Goal: Task Accomplishment & Management: Complete application form

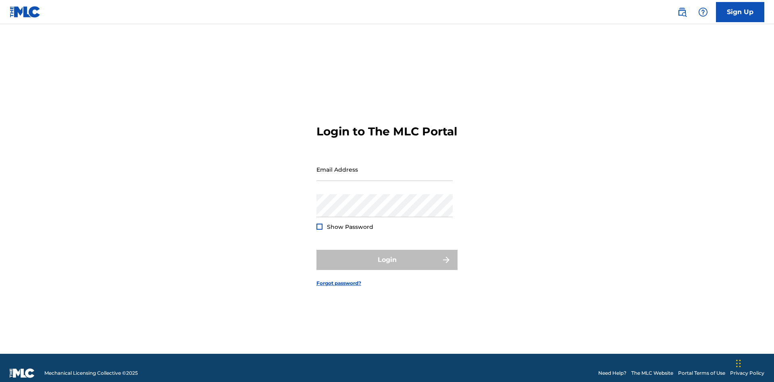
scroll to position [10, 0]
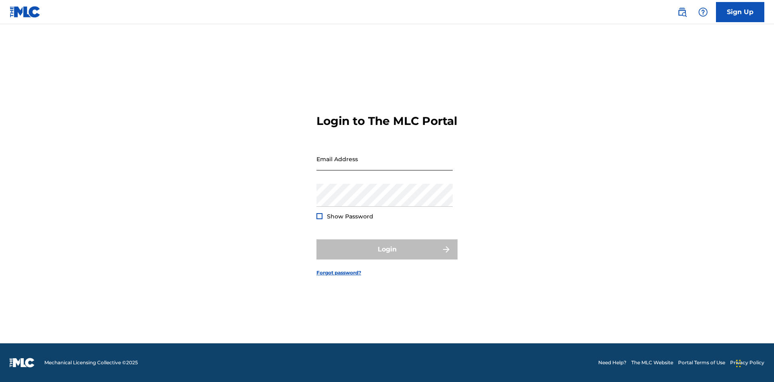
click at [385, 166] on input "Email Address" at bounding box center [384, 159] width 136 height 23
type input "Duke.McTesterson@gmail.com"
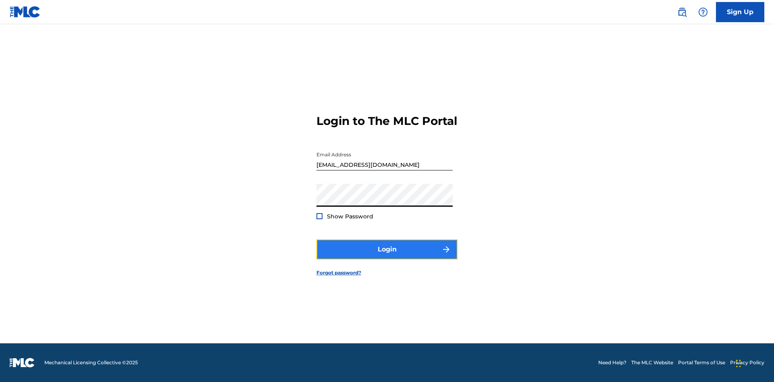
click at [387, 256] on button "Login" at bounding box center [386, 249] width 141 height 20
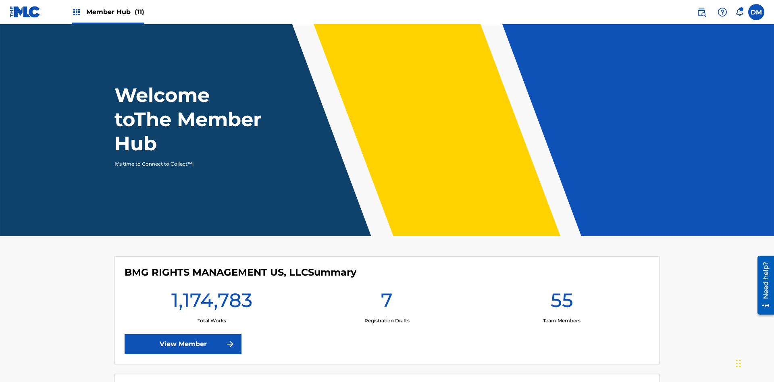
click at [108, 12] on span "Member Hub (11)" at bounding box center [115, 11] width 58 height 9
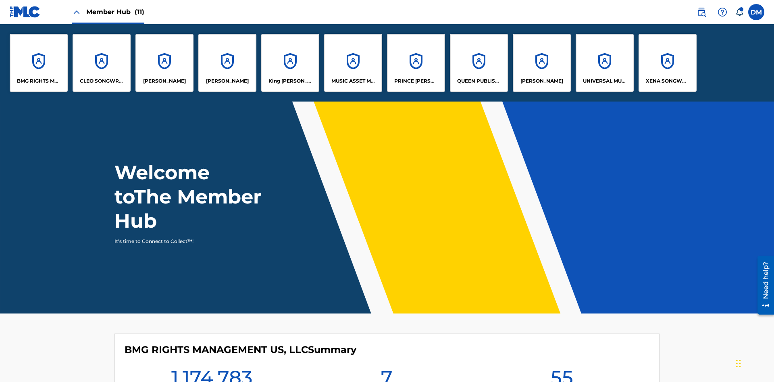
scroll to position [29, 0]
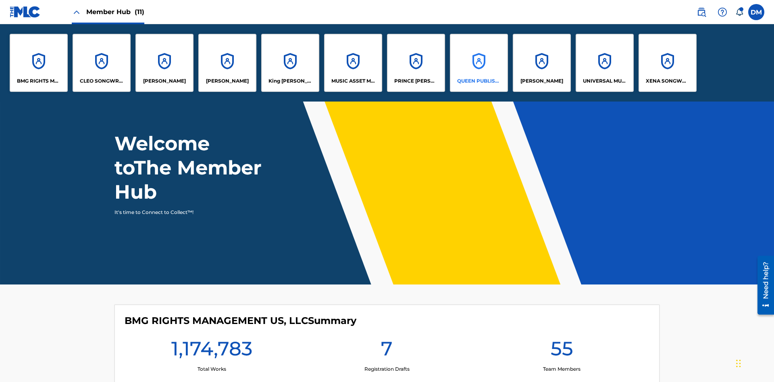
click at [478, 81] on p "QUEEN PUBLISHA" at bounding box center [479, 80] width 44 height 7
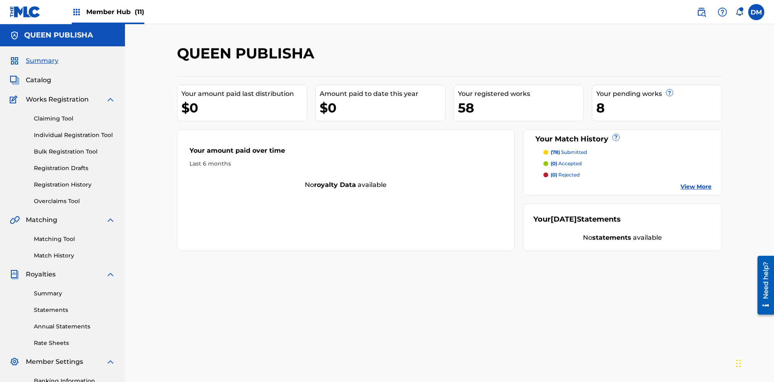
scroll to position [27, 0]
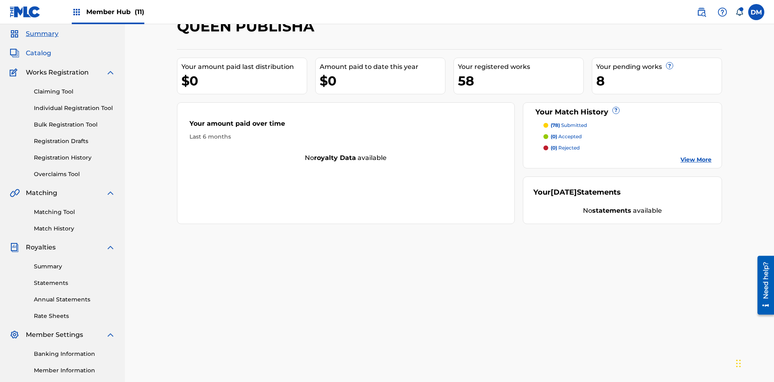
click at [38, 53] on span "Catalog" at bounding box center [38, 53] width 25 height 10
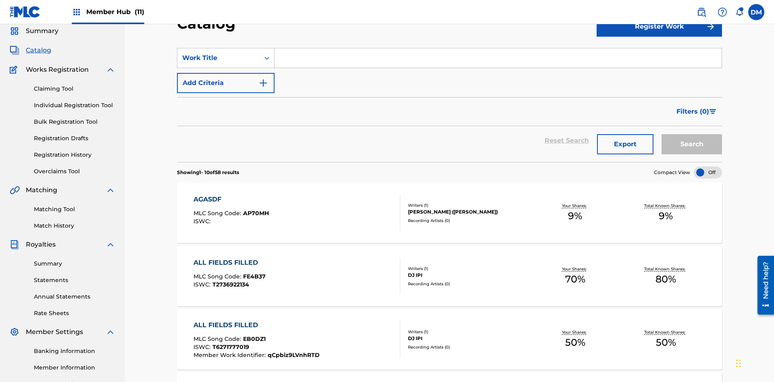
click at [498, 58] on input "Search Form" at bounding box center [497, 57] width 447 height 19
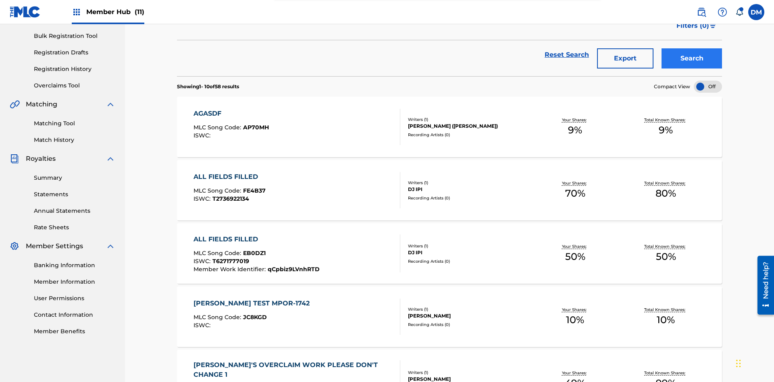
type input "ALL FIELDS FILLED"
click at [692, 58] on button "Search" at bounding box center [691, 58] width 60 height 20
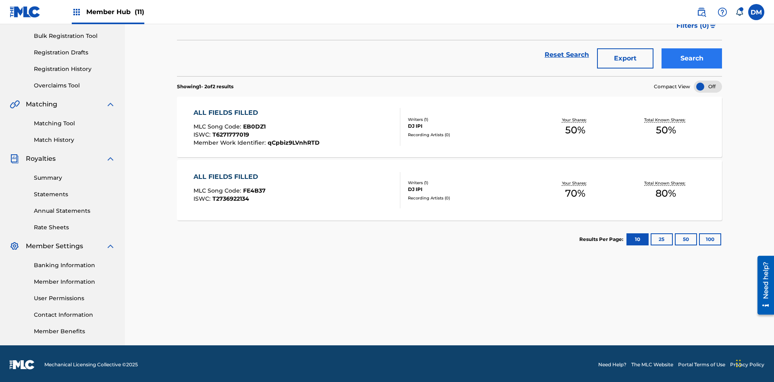
scroll to position [118, 0]
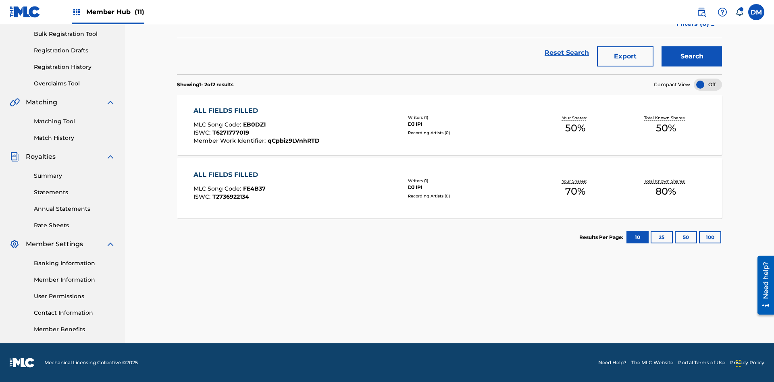
click at [253, 125] on span "EB0DZ1" at bounding box center [254, 124] width 23 height 7
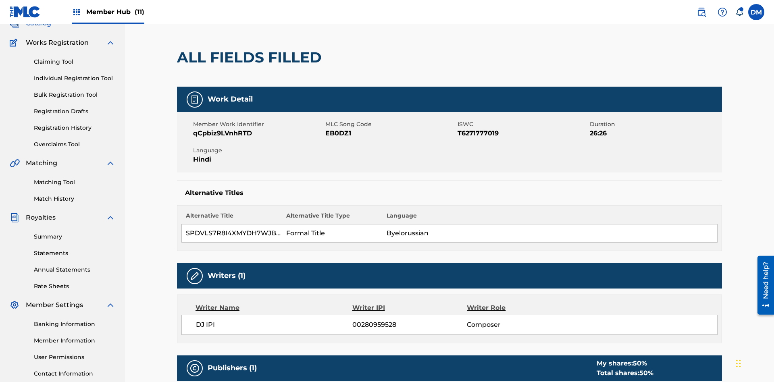
scroll to position [4, 0]
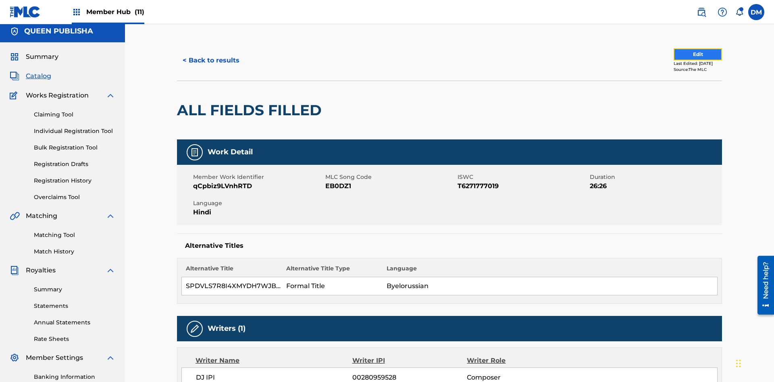
click at [688, 54] on button "Edit" at bounding box center [698, 54] width 48 height 12
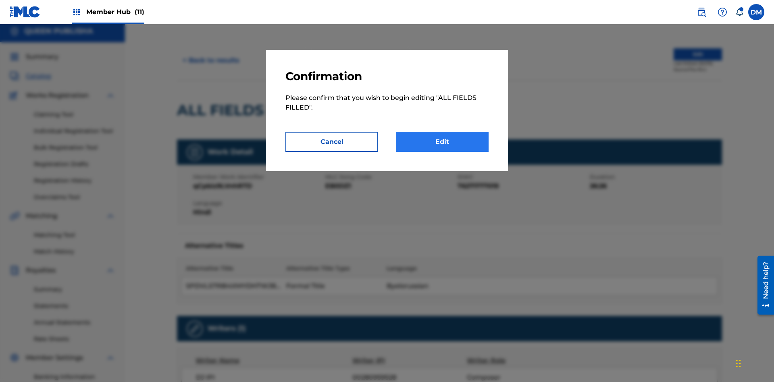
click at [442, 142] on link "Edit" at bounding box center [442, 142] width 93 height 20
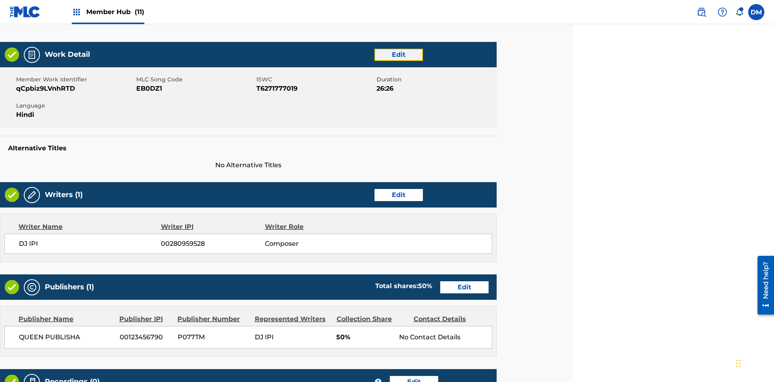
click at [398, 54] on link "Edit" at bounding box center [398, 55] width 48 height 12
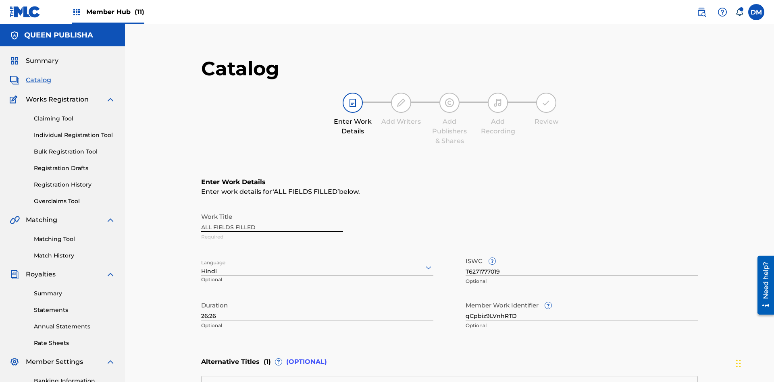
scroll to position [189, 201]
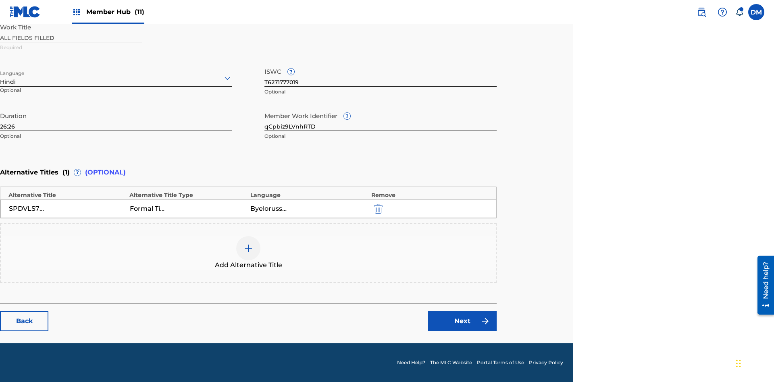
click at [116, 119] on input "26:26" at bounding box center [116, 119] width 232 height 23
type input "42:42"
click at [227, 78] on icon at bounding box center [228, 78] width 10 height 10
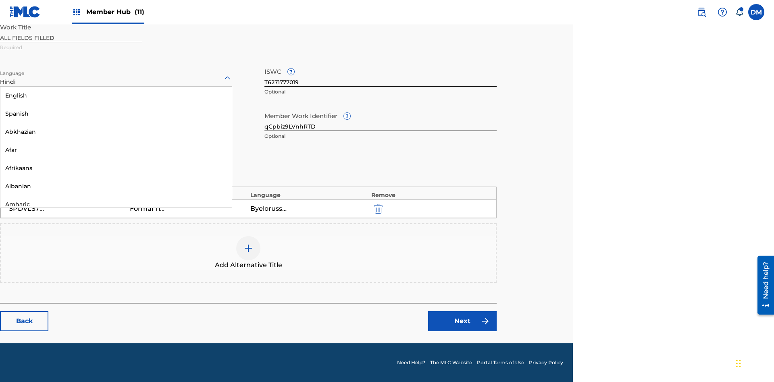
scroll to position [774, 0]
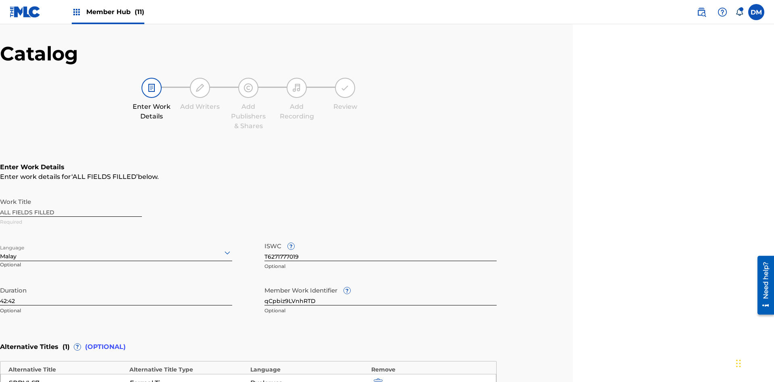
scroll to position [189, 201]
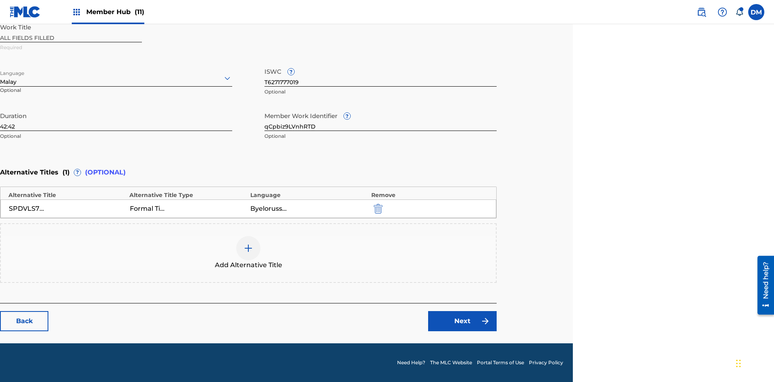
click at [381, 119] on input "qCpbiz9LVnhRTD" at bounding box center [380, 119] width 232 height 23
type input "Jvd9HRH6OUpb1a"
click at [381, 75] on input "T6271777019" at bounding box center [380, 75] width 232 height 23
type input "T9459535478"
click at [377, 208] on img "submit" at bounding box center [378, 209] width 9 height 10
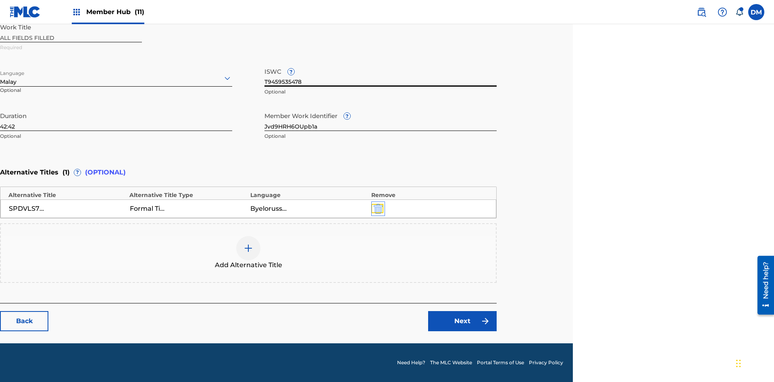
scroll to position [153, 201]
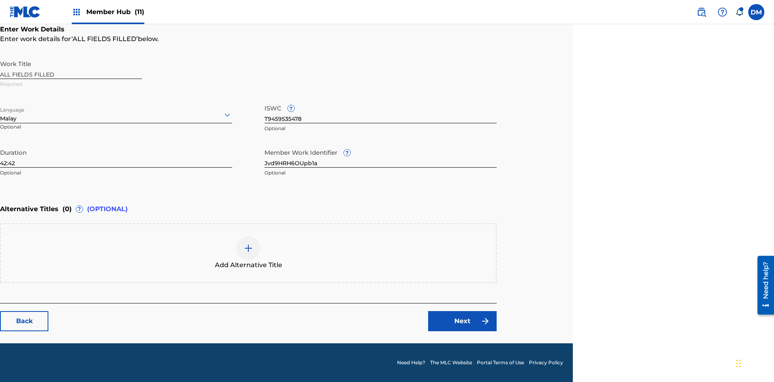
click at [248, 253] on img at bounding box center [248, 248] width 10 height 10
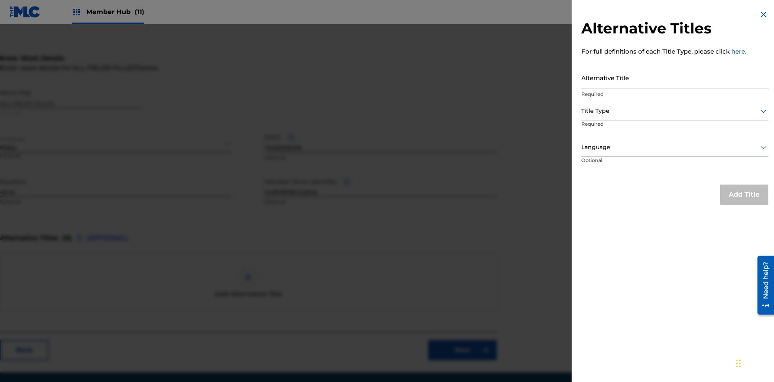
click at [675, 77] on input "Alternative Title" at bounding box center [674, 77] width 187 height 23
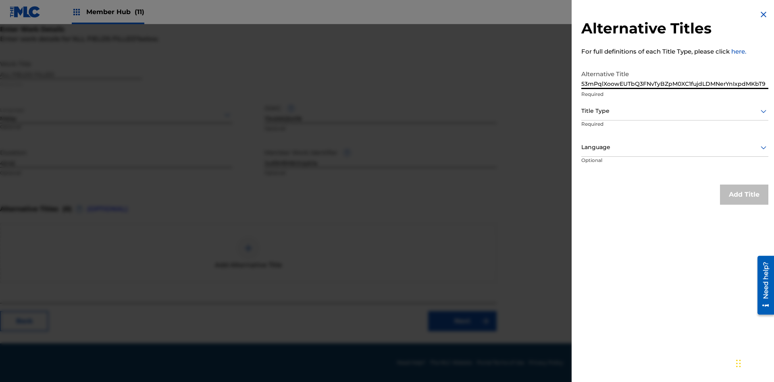
type input "53mPqlXoowEUTbQ3FNvTyBZpM0XC1fujdLDMNerYnIxpdMKbT9"
click at [675, 111] on div at bounding box center [674, 111] width 187 height 10
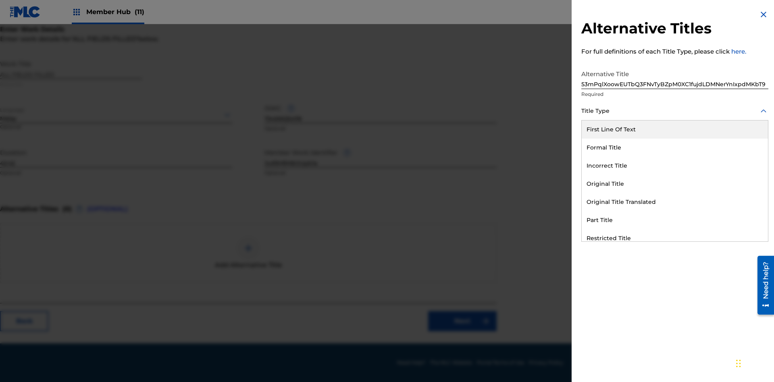
click at [675, 148] on div "Formal Title" at bounding box center [675, 148] width 186 height 18
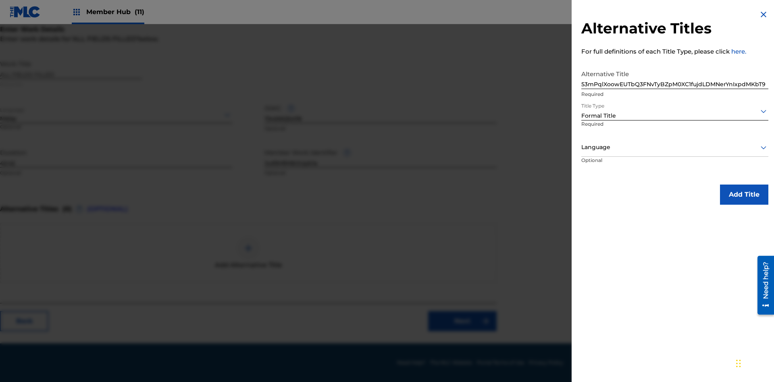
click at [675, 147] on div at bounding box center [674, 147] width 187 height 10
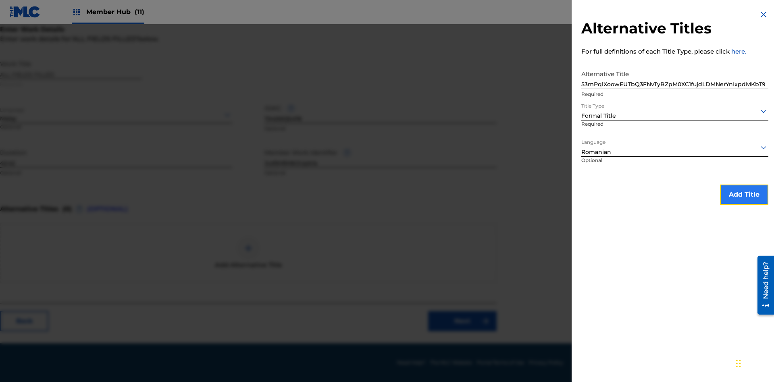
click at [744, 194] on button "Add Title" at bounding box center [744, 195] width 48 height 20
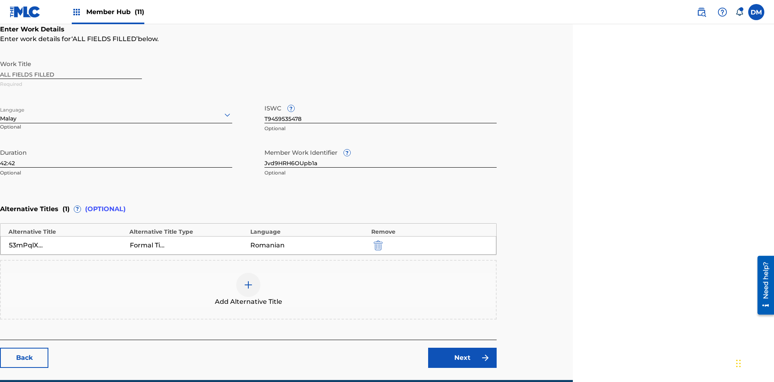
scroll to position [189, 201]
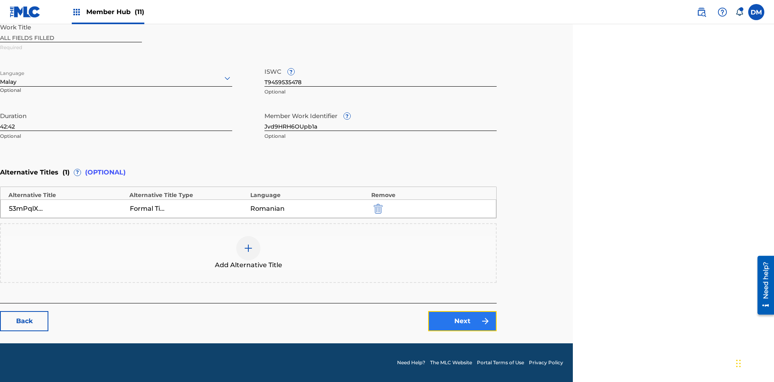
click at [462, 321] on link "Next" at bounding box center [462, 321] width 69 height 20
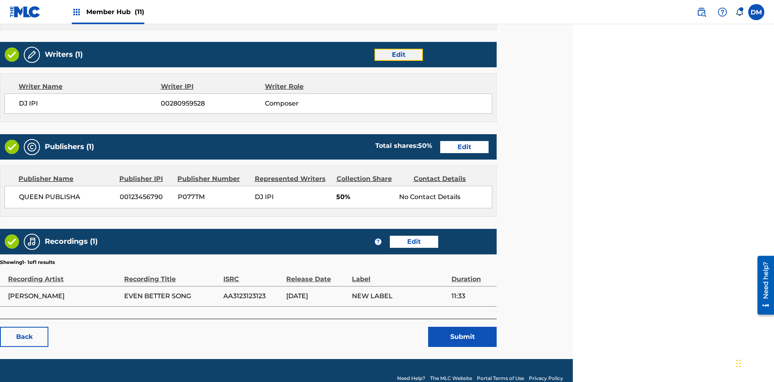
click at [398, 54] on link "Edit" at bounding box center [398, 55] width 48 height 12
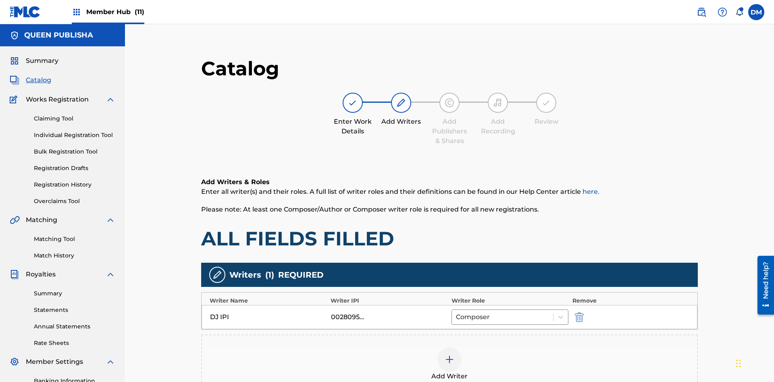
scroll to position [118, 201]
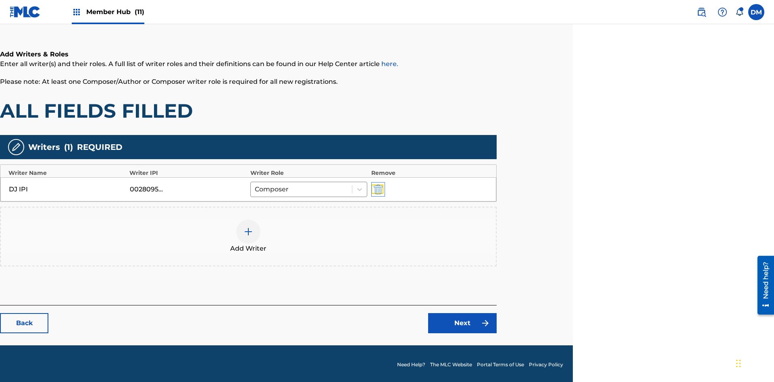
click at [377, 187] on img "submit" at bounding box center [378, 190] width 9 height 10
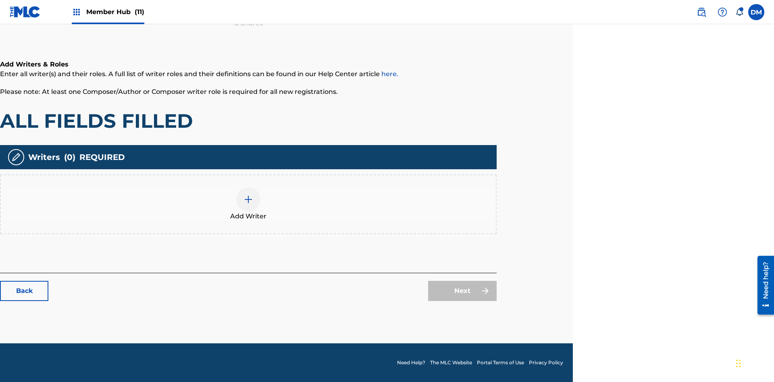
click at [248, 204] on img at bounding box center [248, 200] width 10 height 10
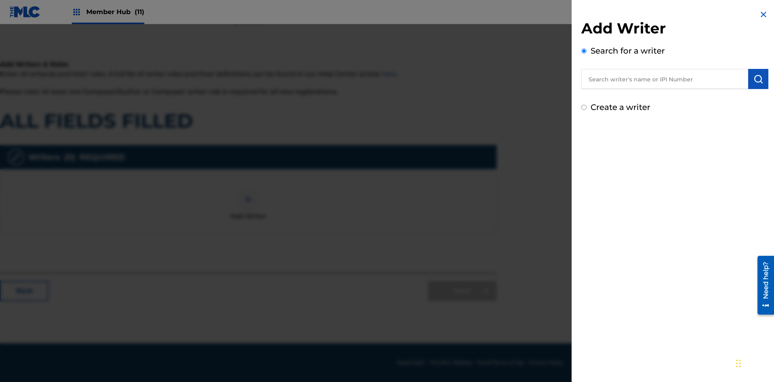
click at [584, 108] on input "Create a writer" at bounding box center [583, 107] width 5 height 5
radio input "false"
radio input "true"
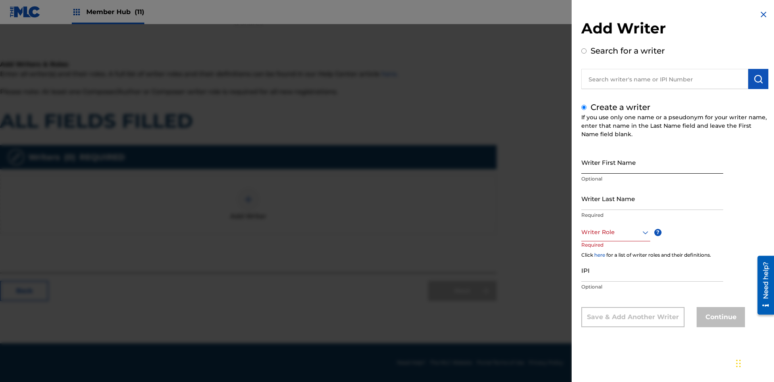
click at [652, 162] on input "Writer First Name" at bounding box center [652, 162] width 142 height 23
type input "s0OiZxde4wlx37MDpeP1BLYYD"
click at [652, 198] on input "Writer Last Name" at bounding box center [652, 198] width 142 height 23
type input "yw32qFGvFxSzIqvP4H8Dq85hV"
click at [615, 232] on div at bounding box center [615, 232] width 69 height 10
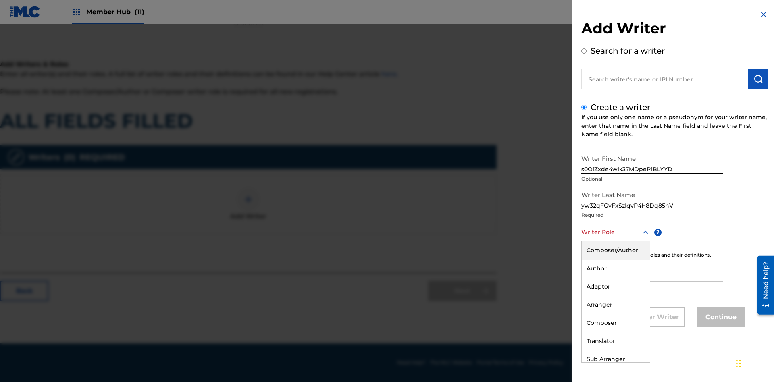
click at [615, 323] on div "Composer" at bounding box center [616, 323] width 68 height 18
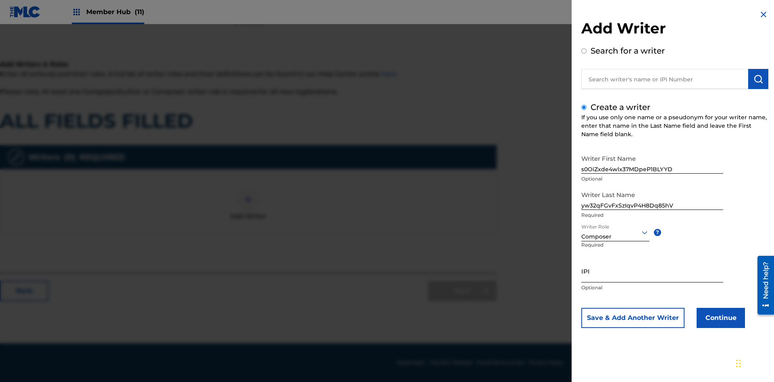
click at [652, 271] on input "IPI" at bounding box center [652, 271] width 142 height 23
type input "98843038292"
click at [720, 318] on button "Continue" at bounding box center [721, 318] width 48 height 20
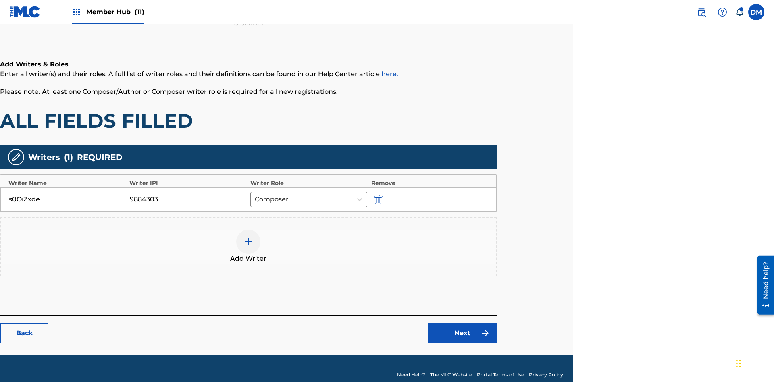
scroll to position [130, 201]
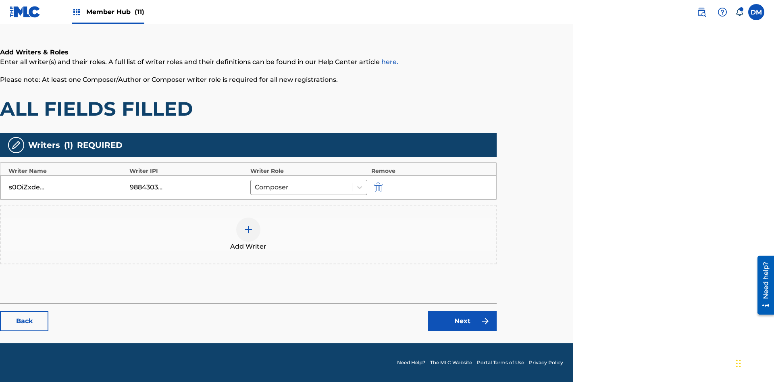
click at [248, 235] on div at bounding box center [248, 230] width 24 height 24
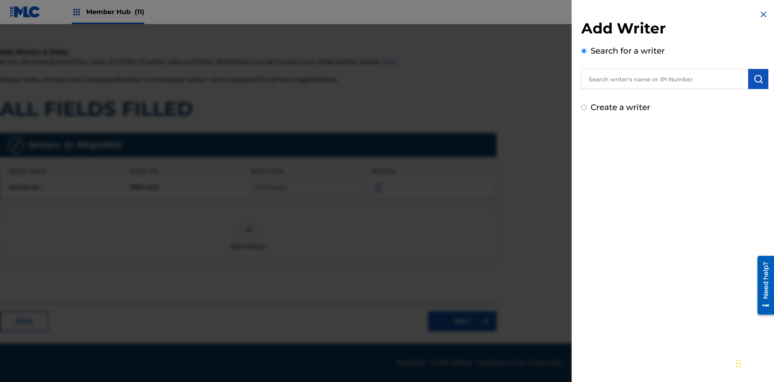
click at [584, 108] on input "Create a writer" at bounding box center [583, 107] width 5 height 5
radio input "false"
radio input "true"
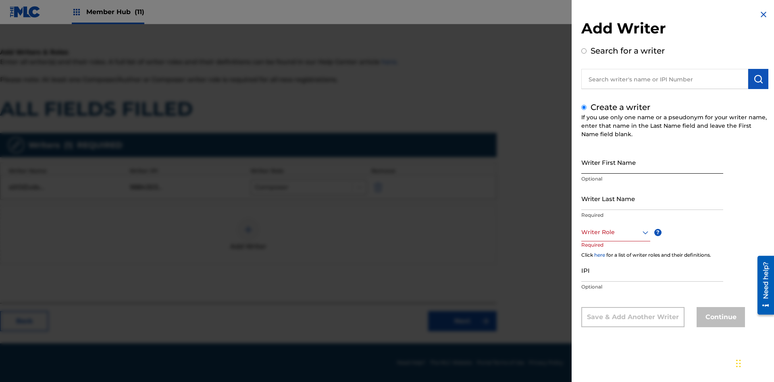
click at [652, 162] on input "Writer First Name" at bounding box center [652, 162] width 142 height 23
type input "Uahnkxv2OvDEjx8qPkjQAjHBx"
click at [652, 198] on input "Writer Last Name" at bounding box center [652, 198] width 142 height 23
type input "csVXCGckh4LyduqW3R8retyVh"
click at [615, 232] on div at bounding box center [615, 232] width 69 height 10
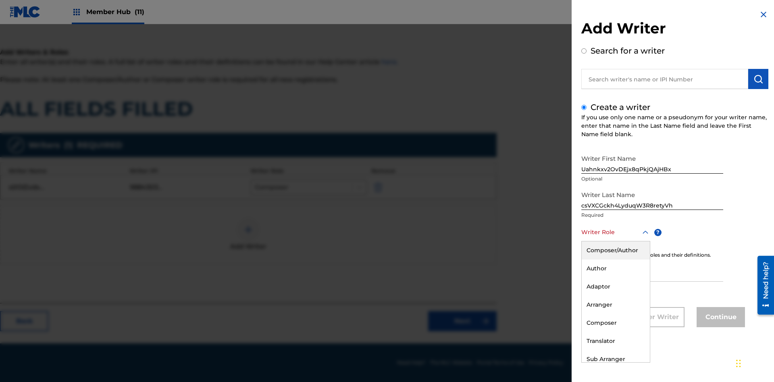
click at [615, 368] on div "Sub Author" at bounding box center [616, 377] width 68 height 18
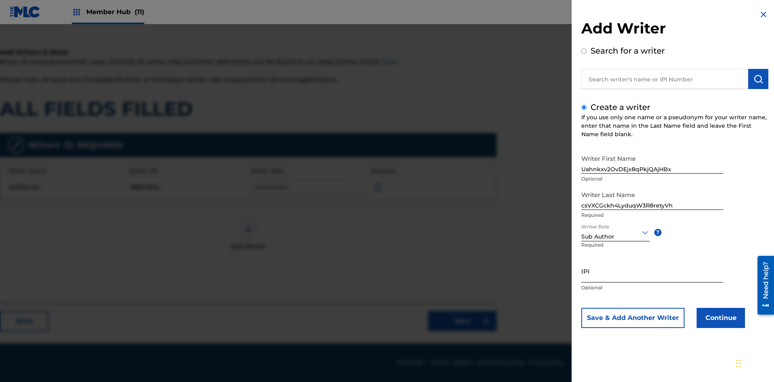
click at [652, 271] on input "IPI" at bounding box center [652, 271] width 142 height 23
type input "94252607063"
click at [720, 318] on button "Continue" at bounding box center [721, 318] width 48 height 20
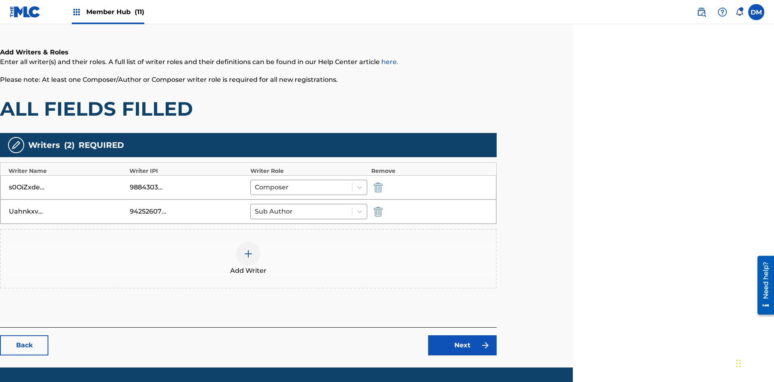
scroll to position [154, 201]
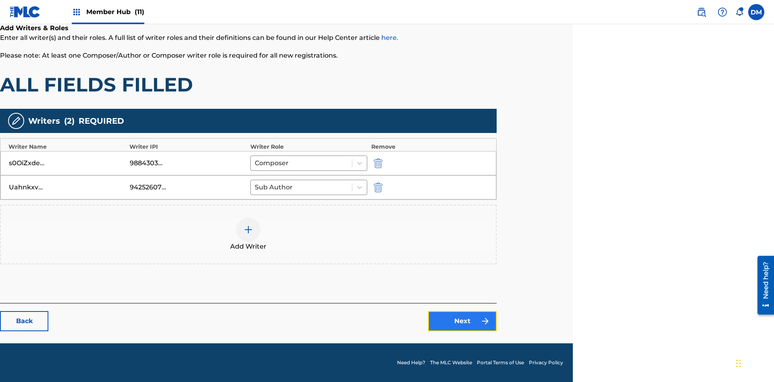
click at [462, 321] on link "Next" at bounding box center [462, 321] width 69 height 20
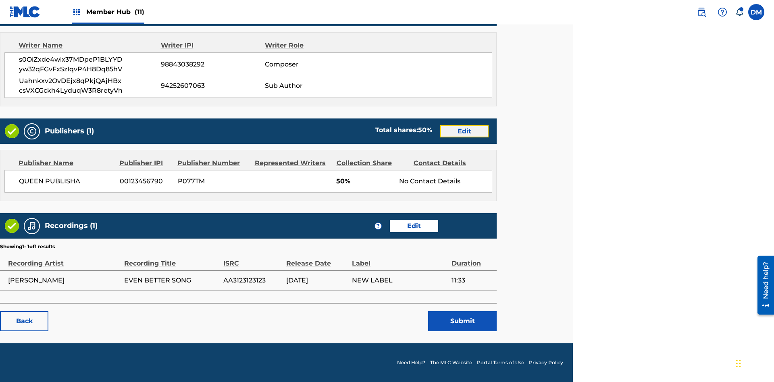
click at [464, 131] on link "Edit" at bounding box center [464, 131] width 48 height 12
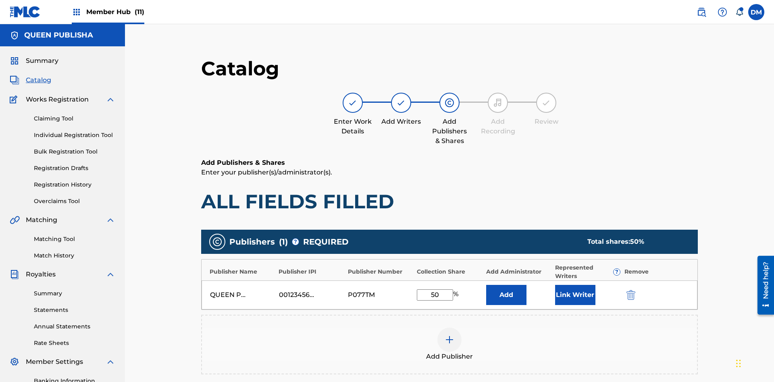
scroll to position [118, 201]
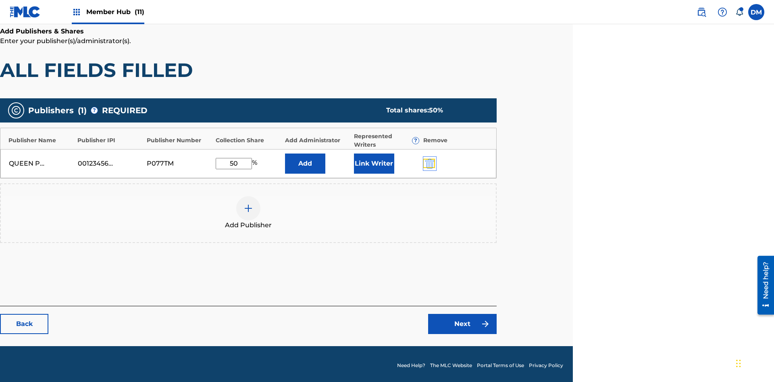
click at [428, 160] on img "submit" at bounding box center [429, 164] width 9 height 10
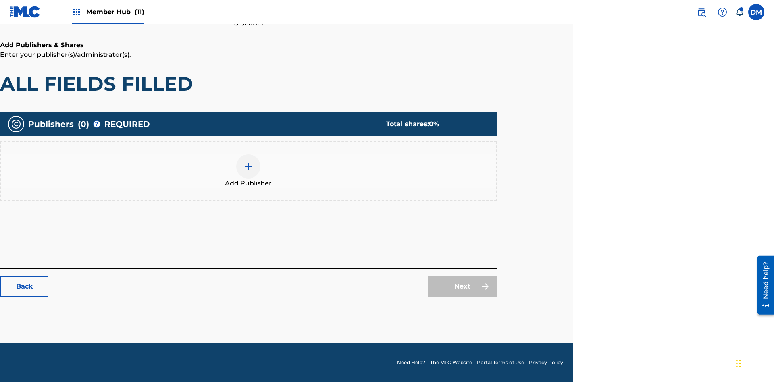
click at [248, 166] on img at bounding box center [248, 167] width 10 height 10
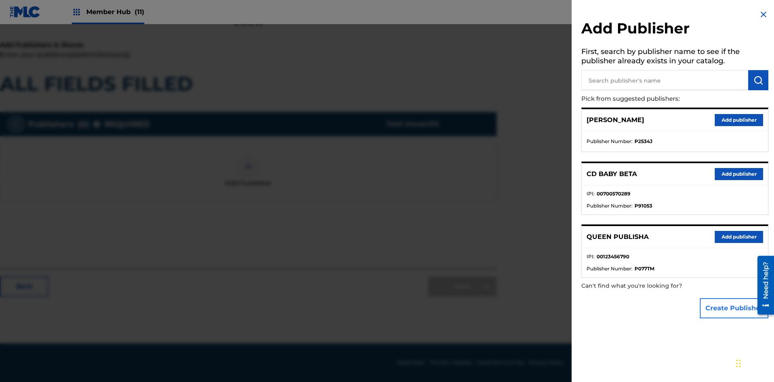
click at [734, 308] on button "Create Publisher" at bounding box center [734, 308] width 69 height 20
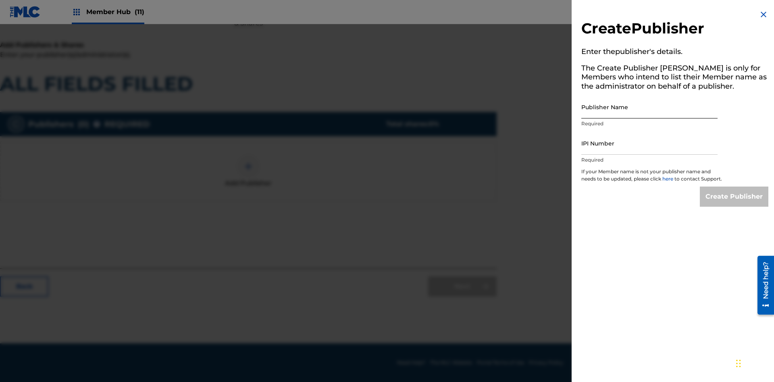
click at [649, 107] on input "Publisher Name" at bounding box center [649, 107] width 136 height 23
type input "ItZYvB1wrMt6UAKuuykh"
click at [649, 143] on input "IPI Number" at bounding box center [649, 143] width 136 height 23
type input "37594920716"
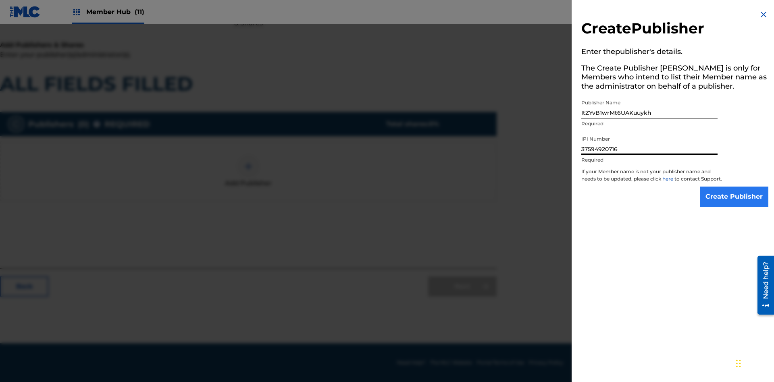
click at [734, 204] on input "Create Publisher" at bounding box center [734, 197] width 69 height 20
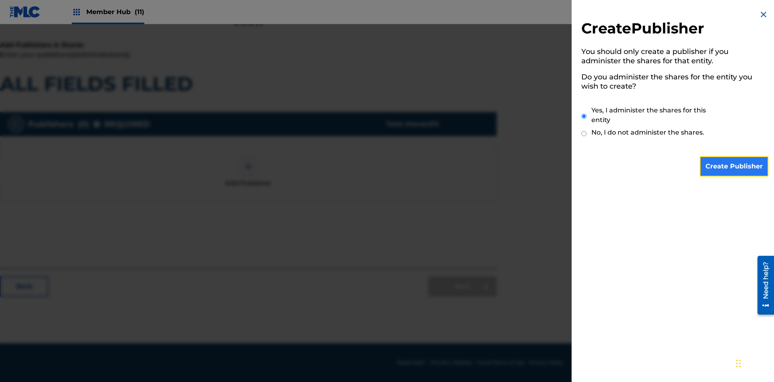
click at [734, 166] on input "Create Publisher" at bounding box center [734, 166] width 69 height 20
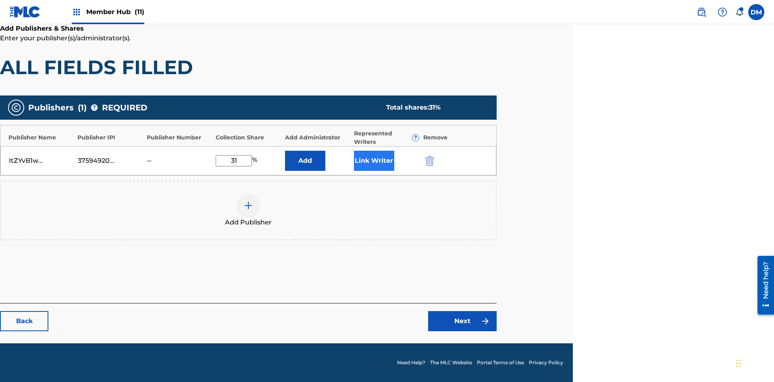
type input "31"
click at [374, 160] on button "Link Writer" at bounding box center [374, 161] width 40 height 20
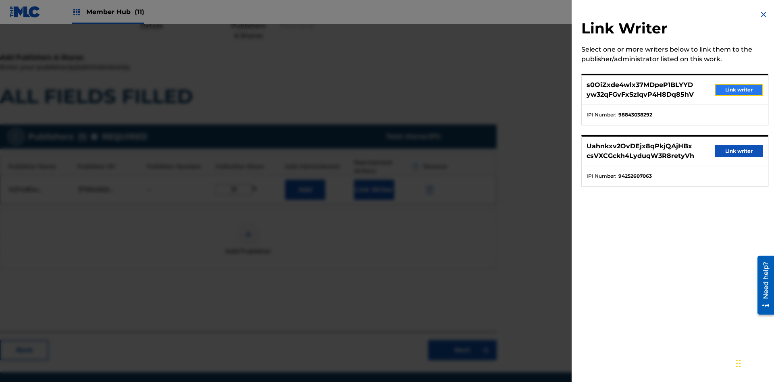
click at [739, 90] on button "Link writer" at bounding box center [739, 90] width 48 height 12
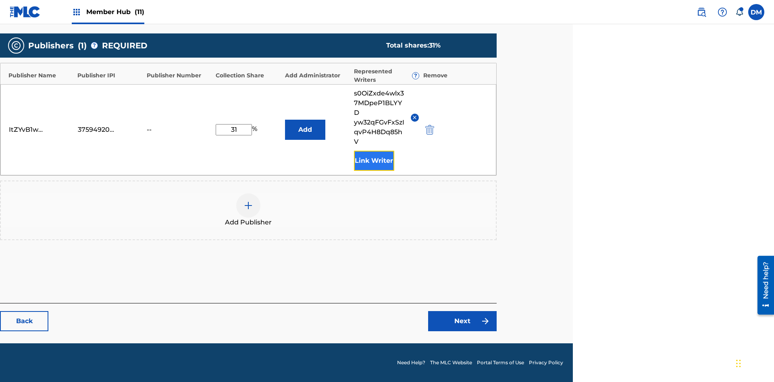
click at [374, 160] on button "Link Writer" at bounding box center [374, 161] width 40 height 20
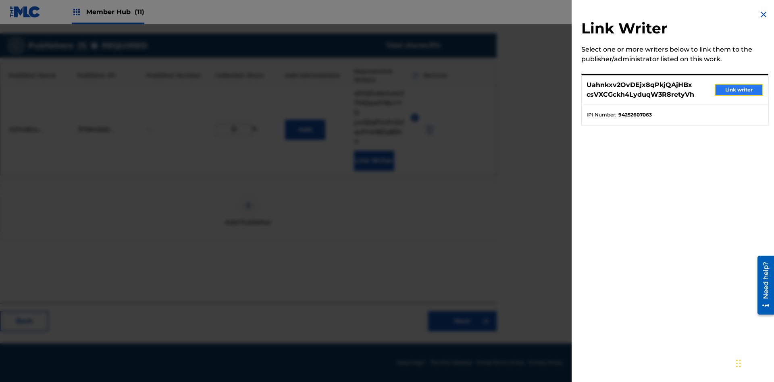
click at [739, 90] on button "Link writer" at bounding box center [739, 90] width 48 height 12
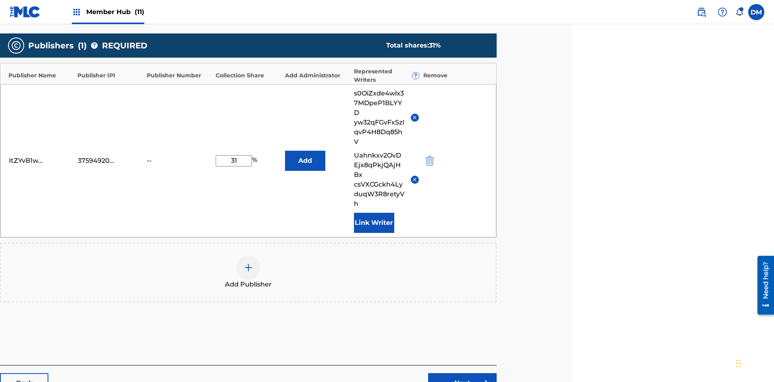
scroll to position [258, 201]
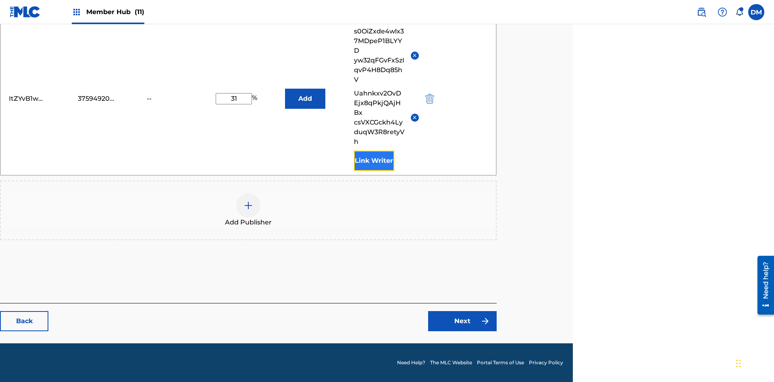
click at [374, 160] on button "Link Writer" at bounding box center [374, 161] width 40 height 20
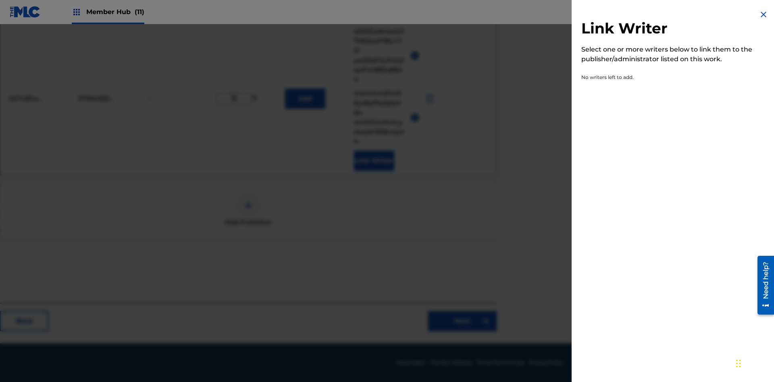
click at [763, 15] on img at bounding box center [764, 15] width 10 height 10
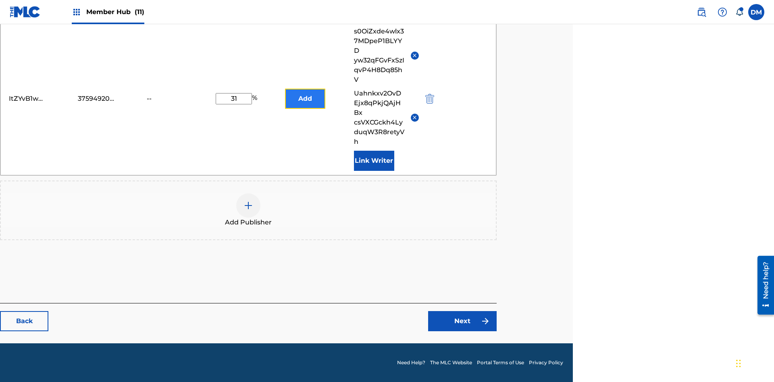
click at [305, 98] on button "Add" at bounding box center [305, 99] width 40 height 20
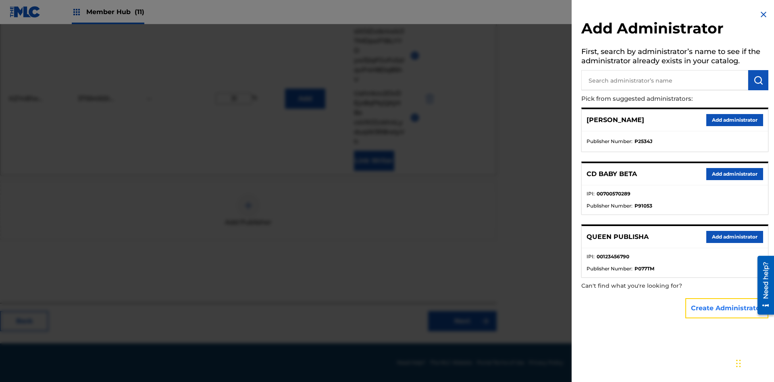
click at [727, 308] on button "Create Administrator" at bounding box center [726, 308] width 83 height 20
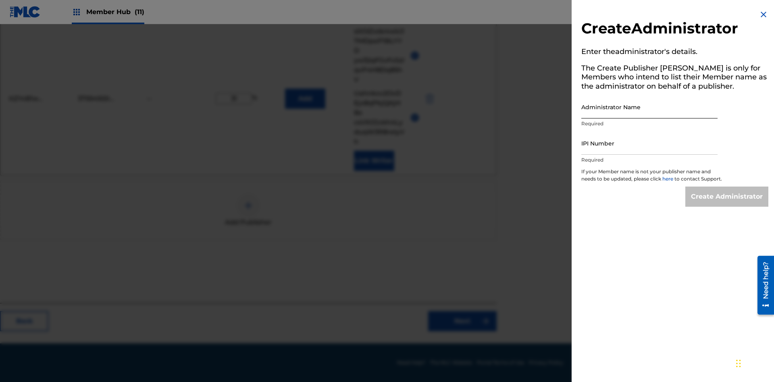
click at [649, 107] on input "Administrator Name" at bounding box center [649, 107] width 136 height 23
type input "Ry0x94gfUqqHaS9EGUNG"
click at [649, 143] on input "IPI Number" at bounding box center [649, 143] width 136 height 23
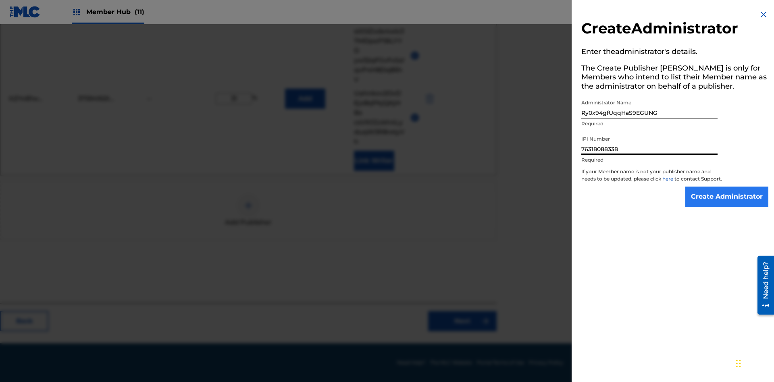
type input "76318088338"
click at [727, 204] on input "Create Administrator" at bounding box center [726, 197] width 83 height 20
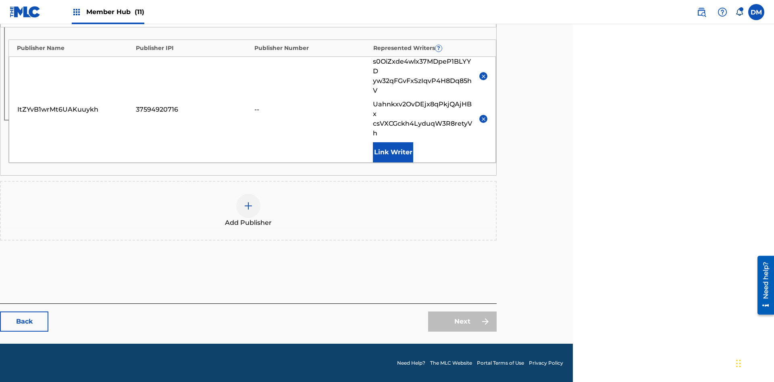
scroll to position [227, 201]
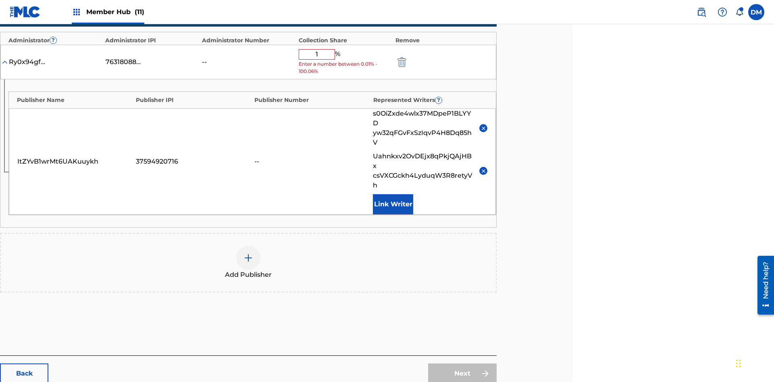
type input "13"
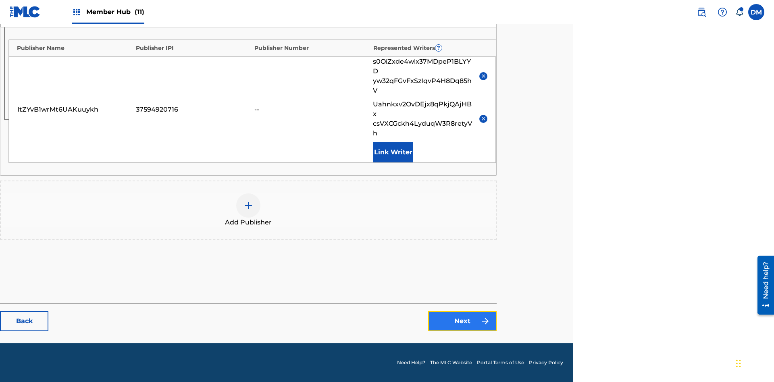
click at [462, 321] on link "Next" at bounding box center [462, 321] width 69 height 20
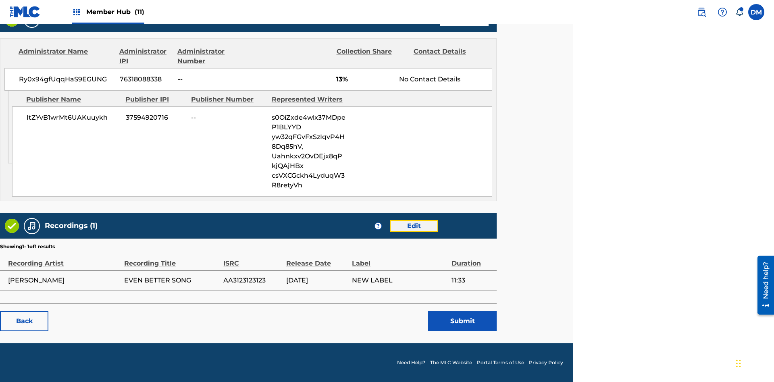
click at [414, 226] on link "Edit" at bounding box center [414, 226] width 48 height 12
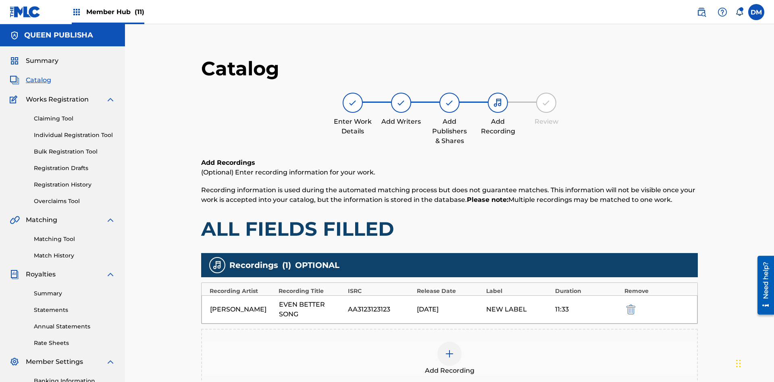
scroll to position [118, 201]
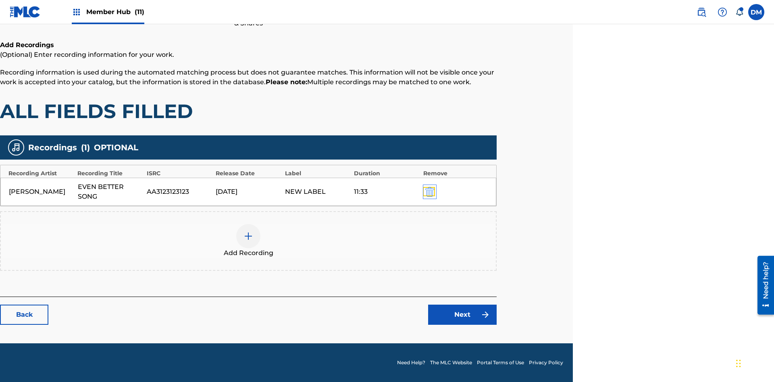
click at [428, 191] on img "submit" at bounding box center [429, 192] width 9 height 10
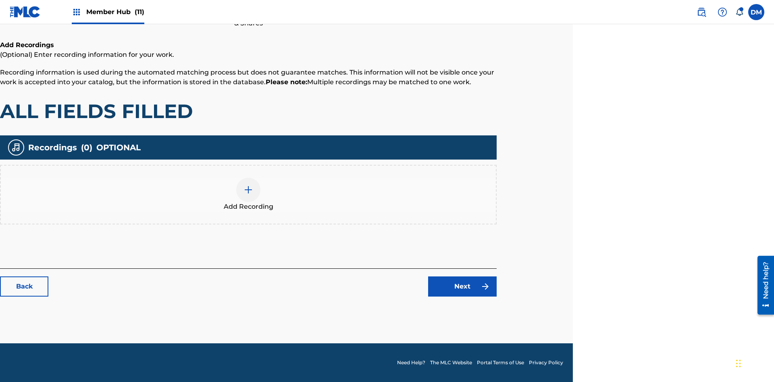
click at [248, 194] on img at bounding box center [248, 190] width 10 height 10
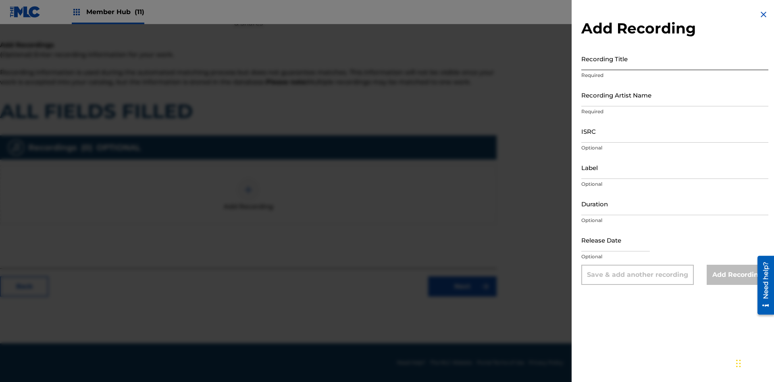
click at [675, 58] on input "Recording Title" at bounding box center [674, 58] width 187 height 23
type input "ovn4TkrlXCiVNOzOGRxfvF7GY"
click at [675, 95] on input "Recording Artist Name" at bounding box center [674, 94] width 187 height 23
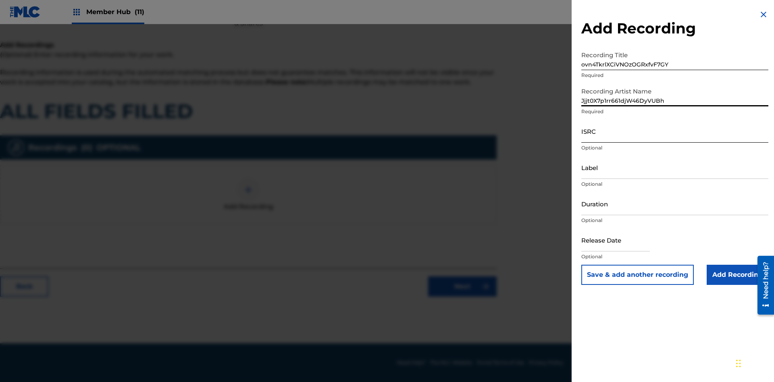
type input "Jjjt0X7p1rr661djW46DyVUBh"
click at [675, 131] on input "ISRC" at bounding box center [674, 131] width 187 height 23
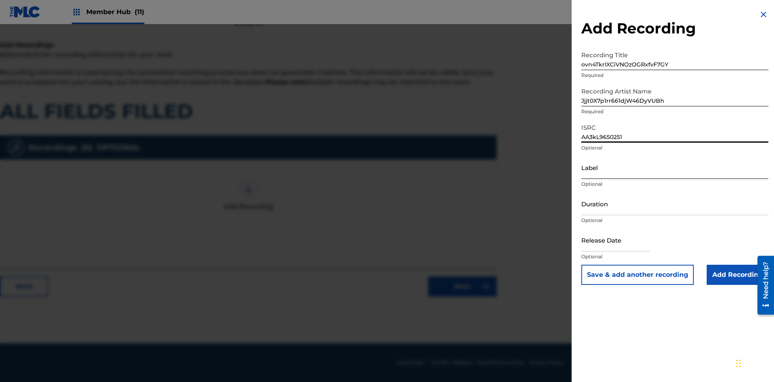
type input "AA3kL9650251"
click at [675, 167] on input "Label" at bounding box center [674, 167] width 187 height 23
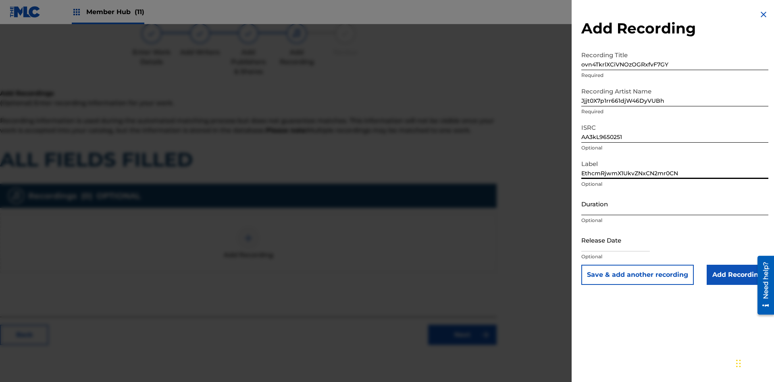
type input "EthcmRjwmX1UkvZNxCN2mr0CN"
click at [675, 204] on input "Duration" at bounding box center [674, 203] width 187 height 23
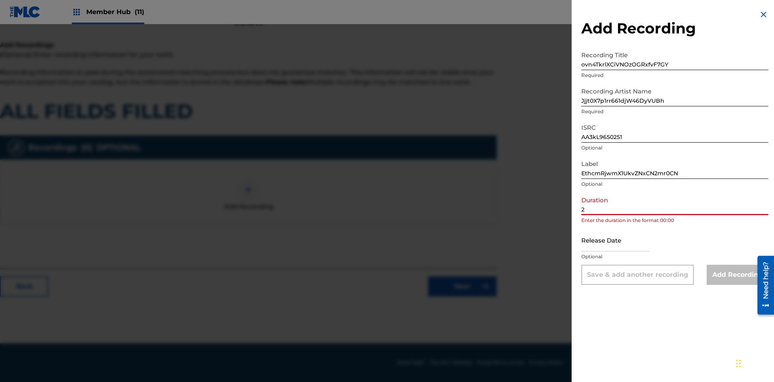
click at [675, 204] on input "2" at bounding box center [674, 203] width 187 height 23
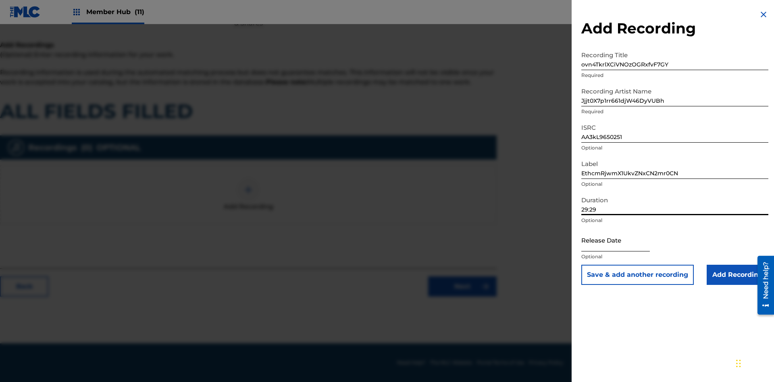
type input "29:29"
click at [622, 241] on input "text" at bounding box center [615, 240] width 69 height 23
select select "8"
select select "2025"
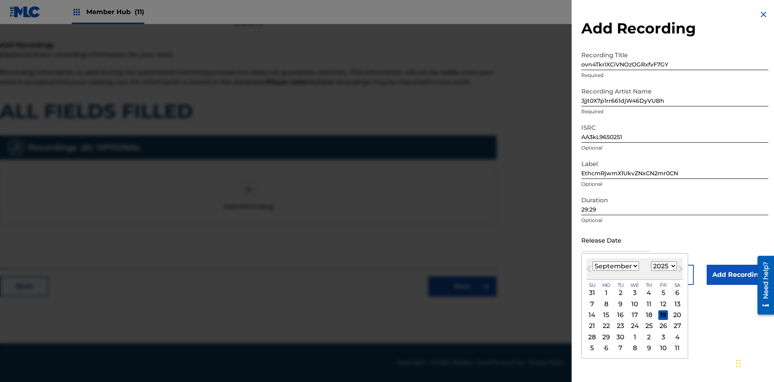
click at [615, 266] on select "January February March April May June July August September October November De…" at bounding box center [616, 266] width 46 height 9
select select "8"
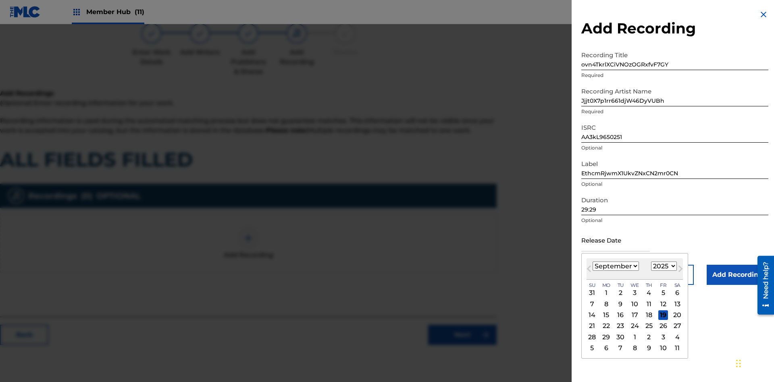
click at [663, 266] on select "1900 1901 1902 1903 1904 1905 1906 1907 1908 1909 1910 1911 1912 1913 1914 1915…" at bounding box center [664, 266] width 26 height 9
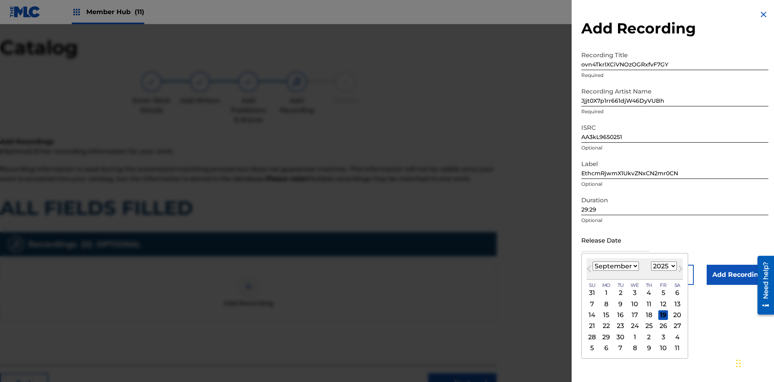
select select "2025"
click at [663, 266] on select "1900 1901 1902 1903 1904 1905 1906 1907 1908 1909 1910 1911 1912 1913 1914 1915…" at bounding box center [664, 266] width 26 height 9
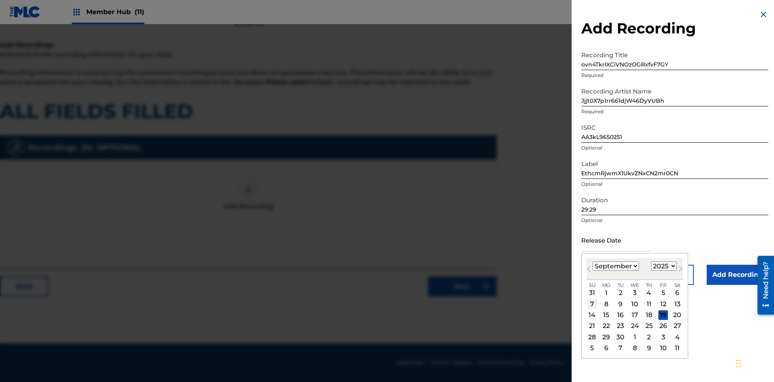
click at [592, 304] on div "7" at bounding box center [592, 304] width 10 height 10
type input "September 7 2025"
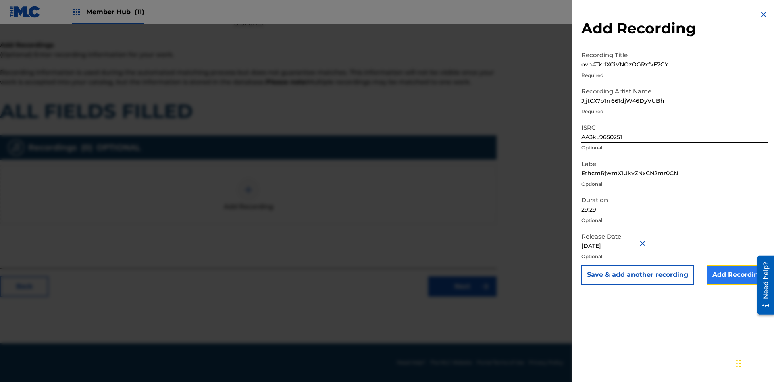
click at [737, 275] on input "Add Recording" at bounding box center [738, 275] width 62 height 20
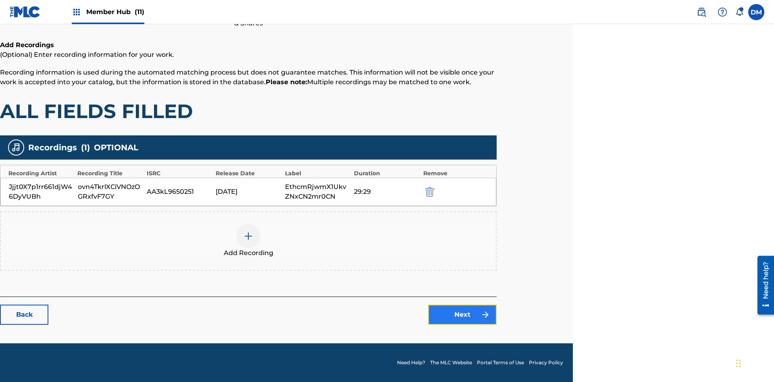
click at [462, 315] on link "Next" at bounding box center [462, 315] width 69 height 20
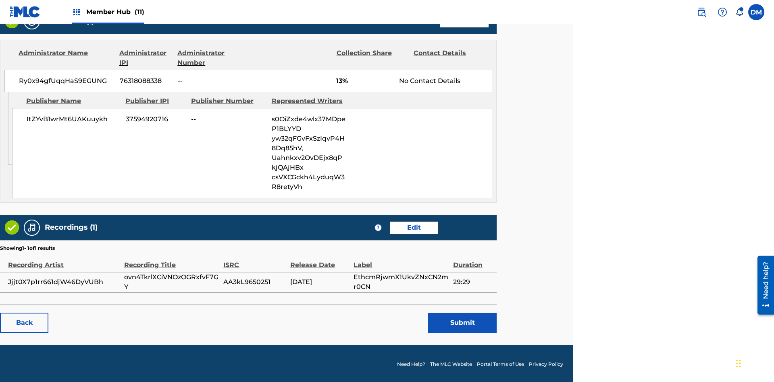
scroll to position [402, 201]
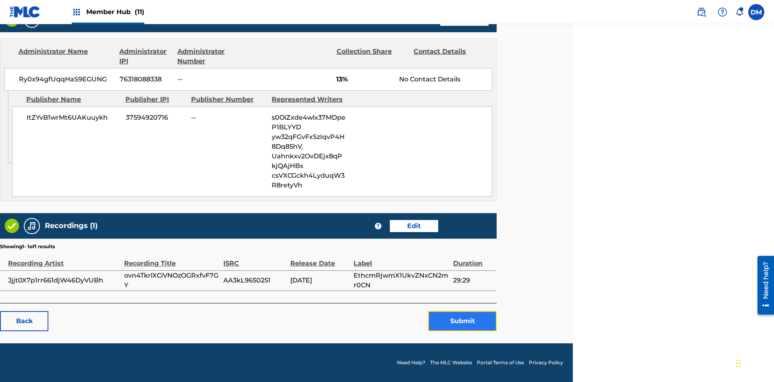
click at [462, 321] on button "Submit" at bounding box center [462, 321] width 69 height 20
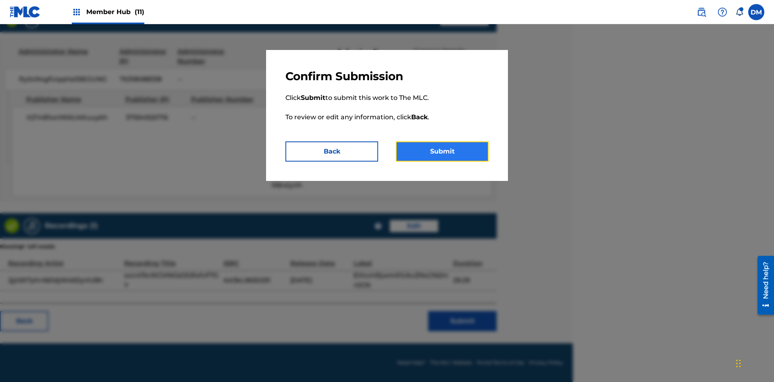
click at [442, 152] on button "Submit" at bounding box center [442, 151] width 93 height 20
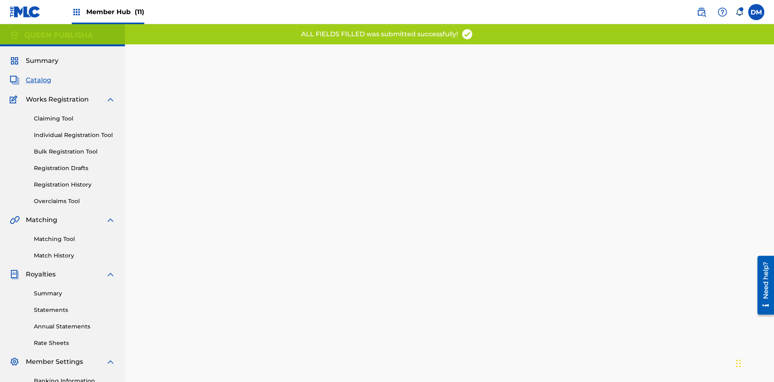
scroll to position [0, 201]
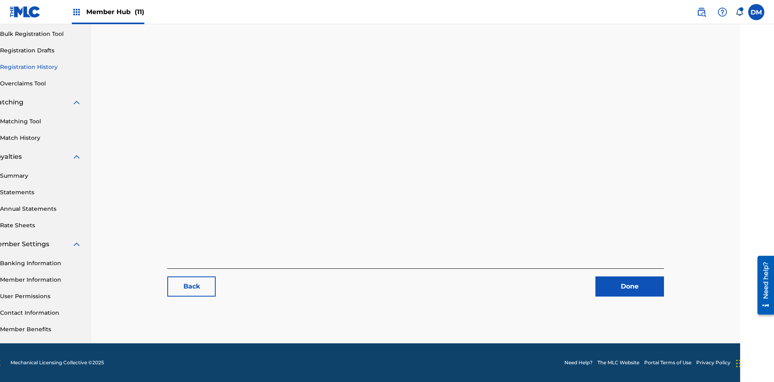
click at [41, 67] on link "Registration History" at bounding box center [40, 67] width 81 height 8
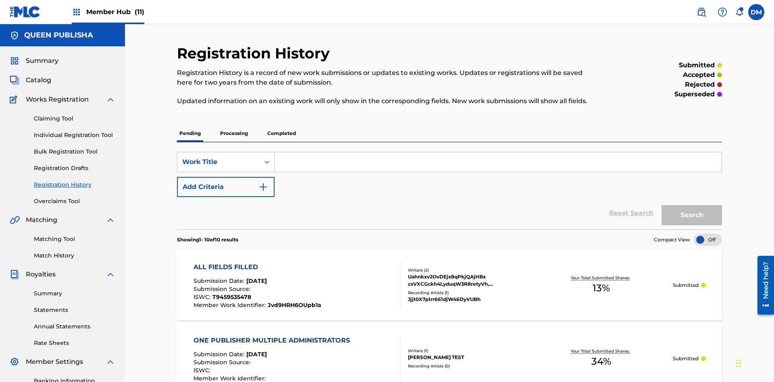
scroll to position [104, 0]
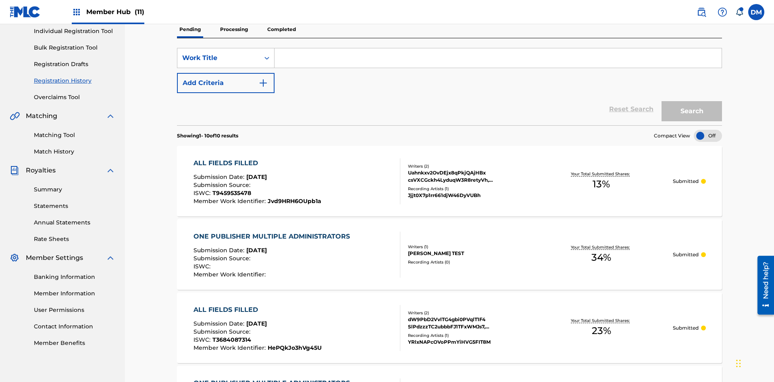
click at [498, 58] on input "Search Form" at bounding box center [497, 57] width 447 height 19
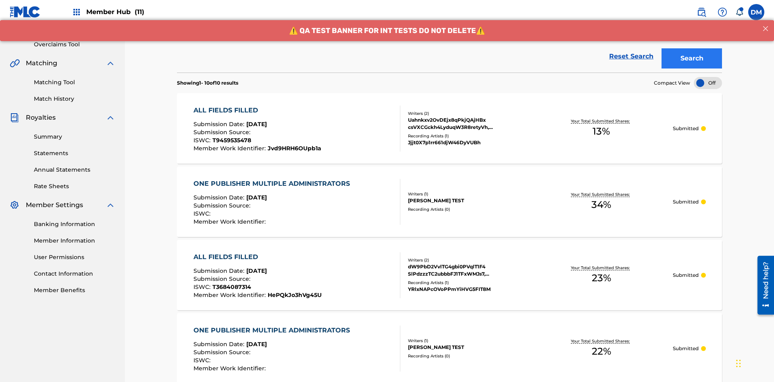
type input "ALL FIELDS FILLED"
click at [692, 58] on button "Search" at bounding box center [691, 58] width 60 height 20
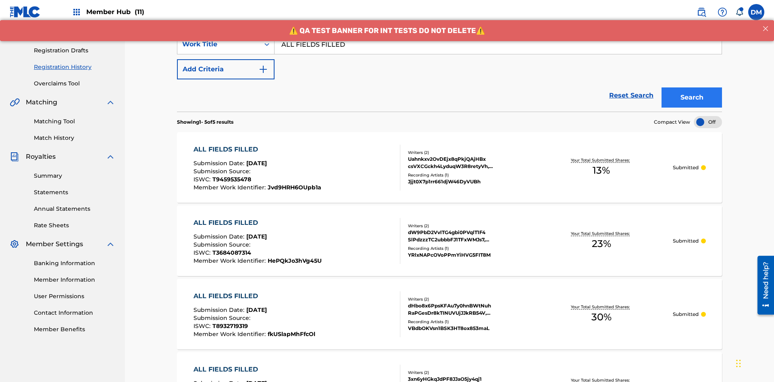
scroll to position [202, 0]
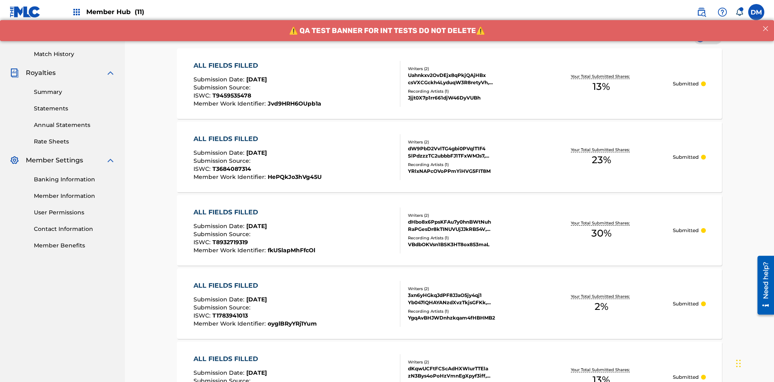
click at [449, 83] on div "Uahnkxv2OvDEjx8qPkjQAjHBx csVXCGckh4LyduqW3R8retyVh, s0OiZxde4wlx37MDpeP1BLYYD …" at bounding box center [469, 79] width 122 height 15
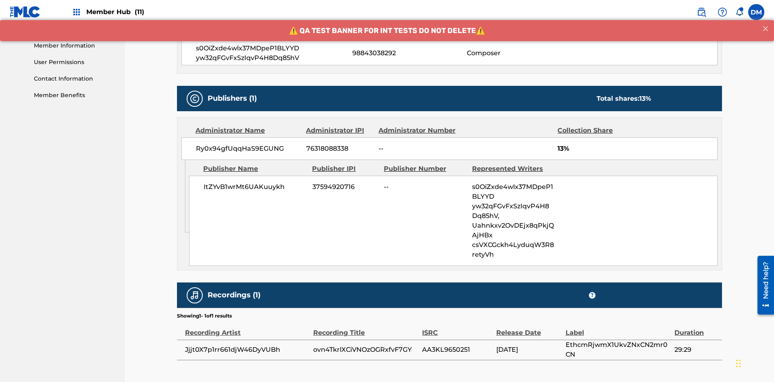
scroll to position [401, 0]
